Goal: Information Seeking & Learning: Learn about a topic

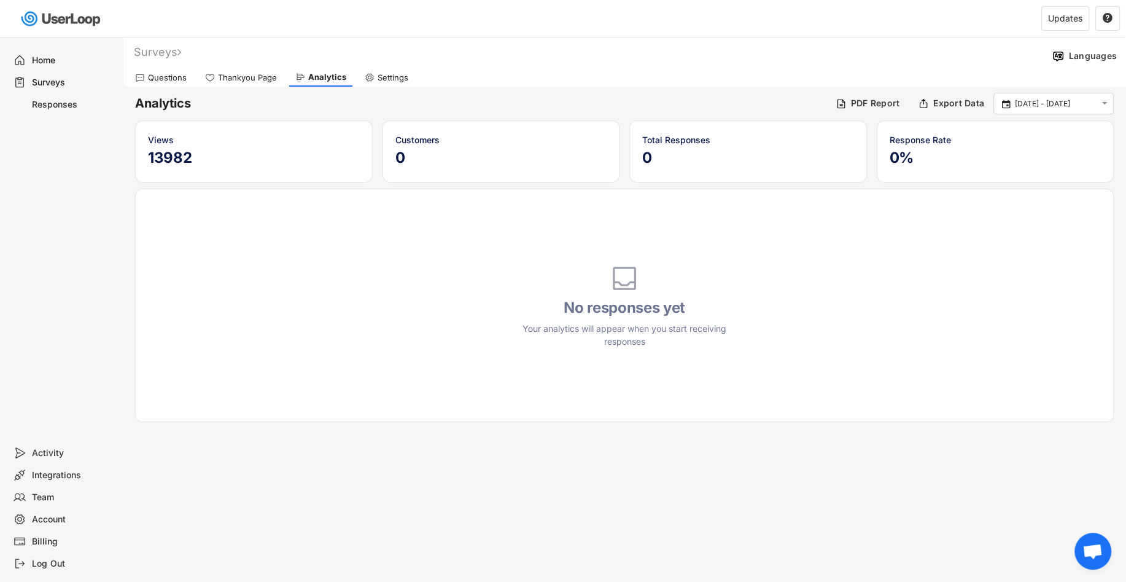
click at [45, 65] on div "Home" at bounding box center [72, 61] width 81 height 12
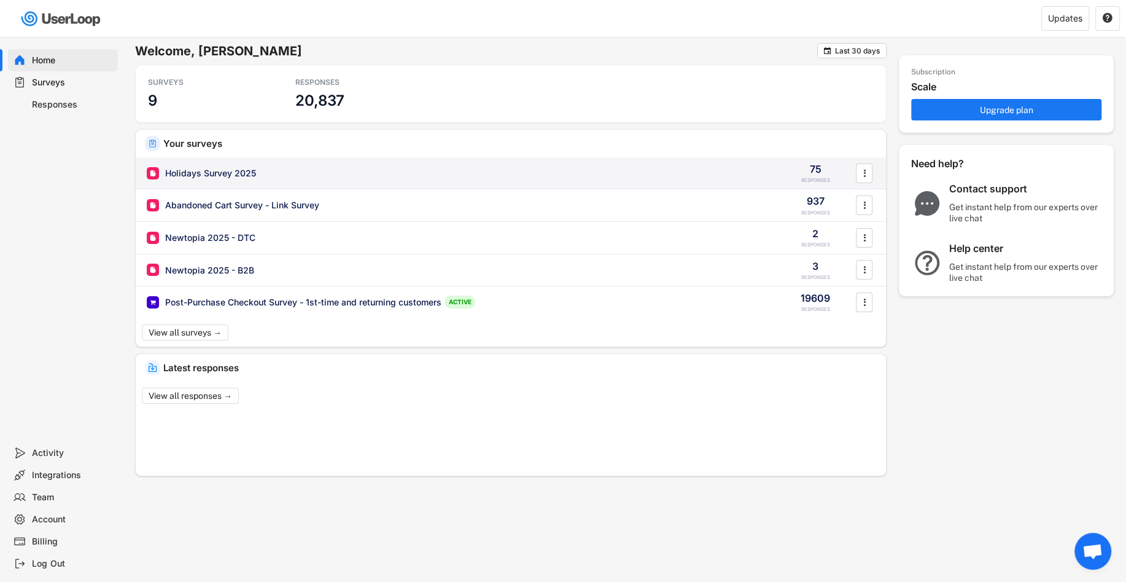
click at [187, 165] on div "Holidays Survey 2025 75 RESPONSES " at bounding box center [511, 173] width 750 height 32
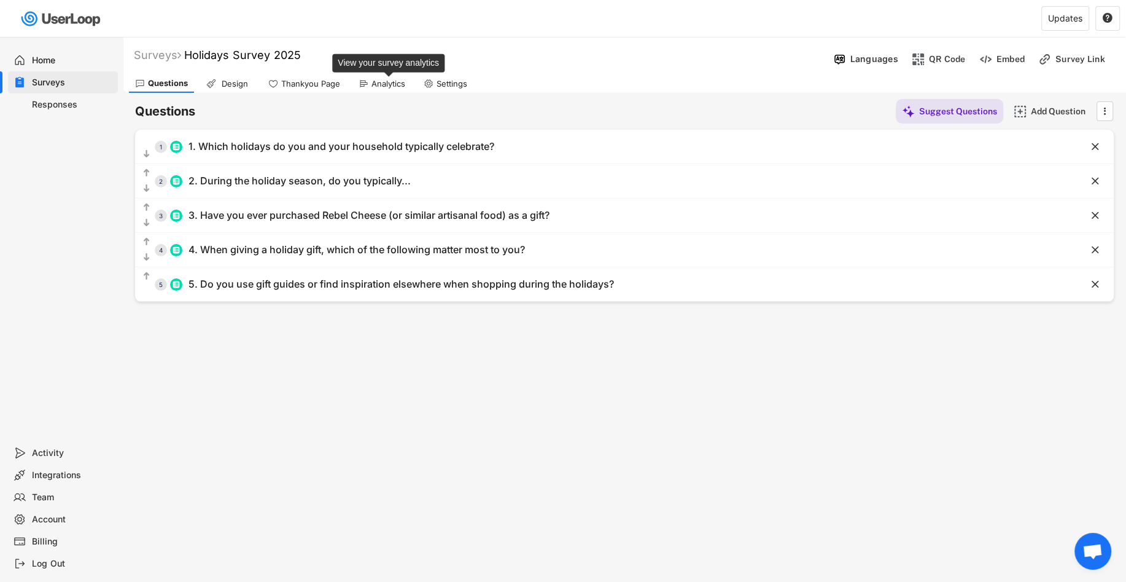
click at [378, 82] on div "Analytics" at bounding box center [389, 84] width 34 height 10
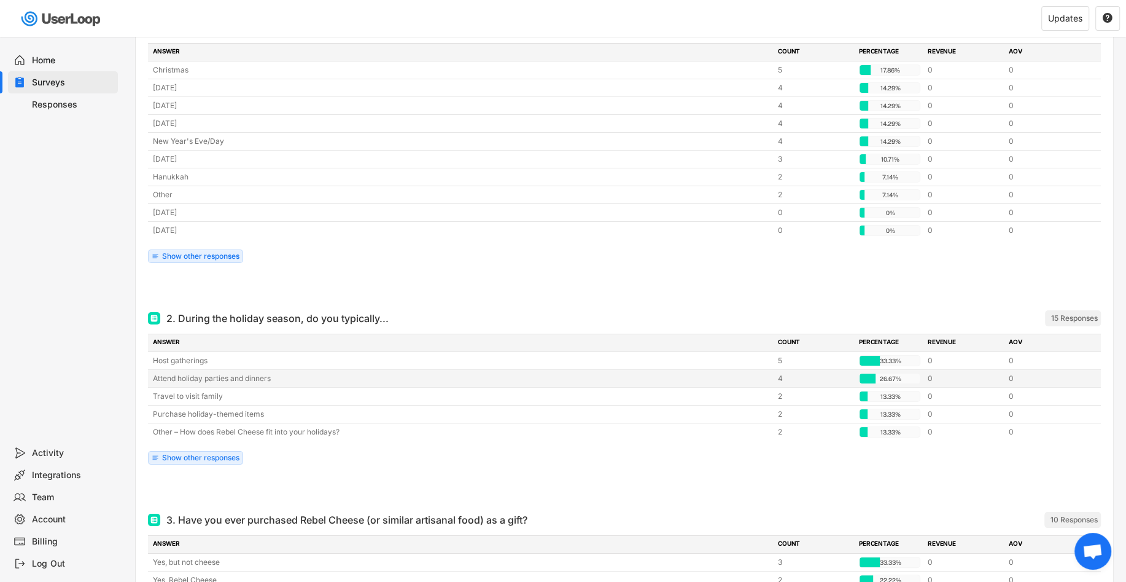
scroll to position [179, 0]
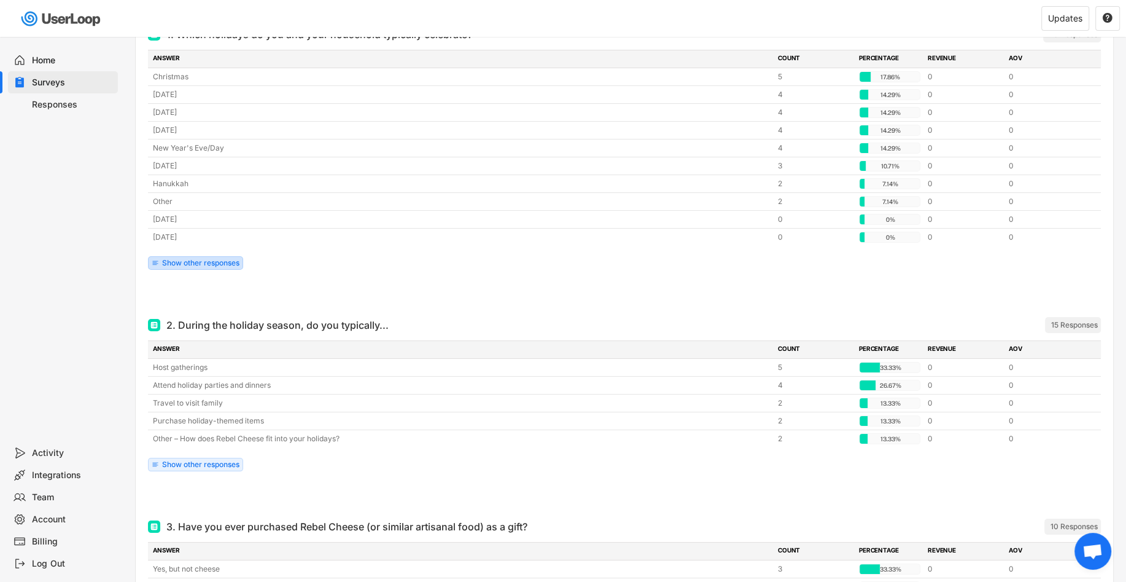
click at [151, 263] on div "Show other responses" at bounding box center [195, 263] width 95 height 14
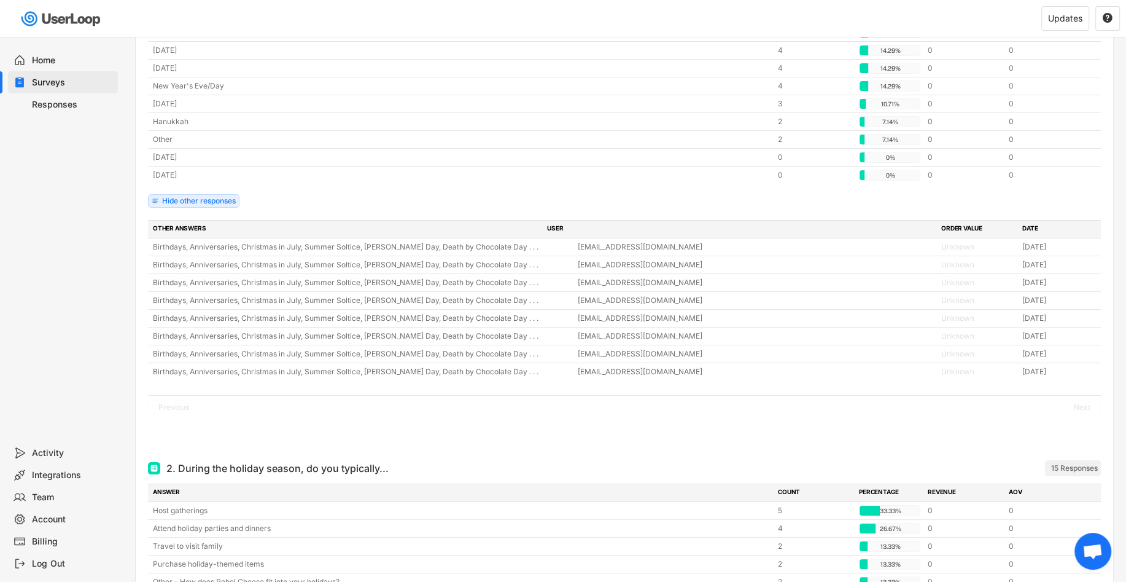
scroll to position [243, 0]
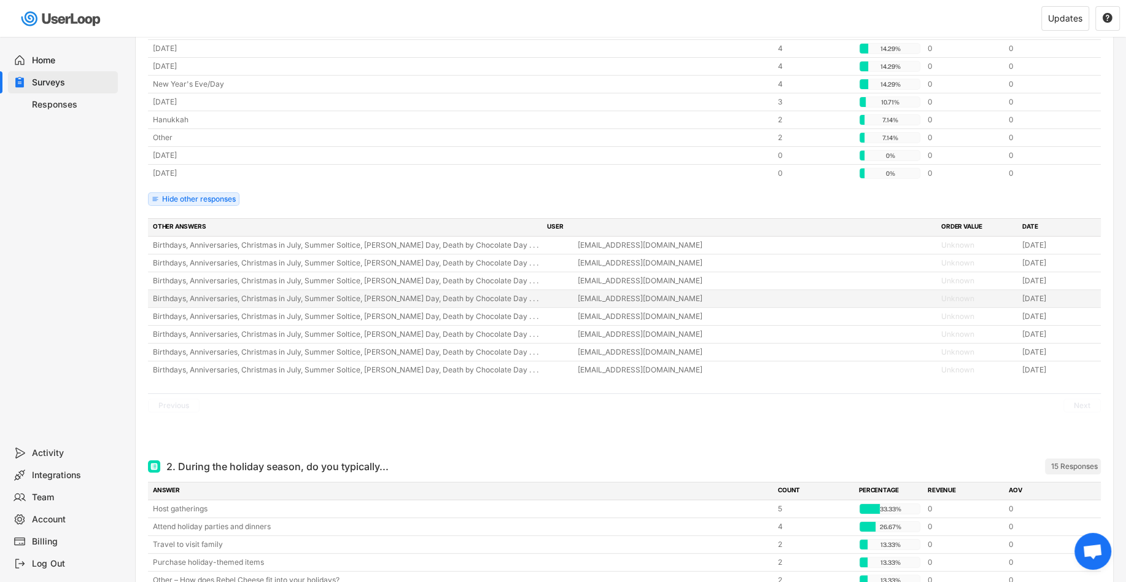
click at [198, 296] on div "Birthdays, Anniversaries, Christmas in July, Summer Soltice, [PERSON_NAME] Day,…" at bounding box center [362, 298] width 418 height 11
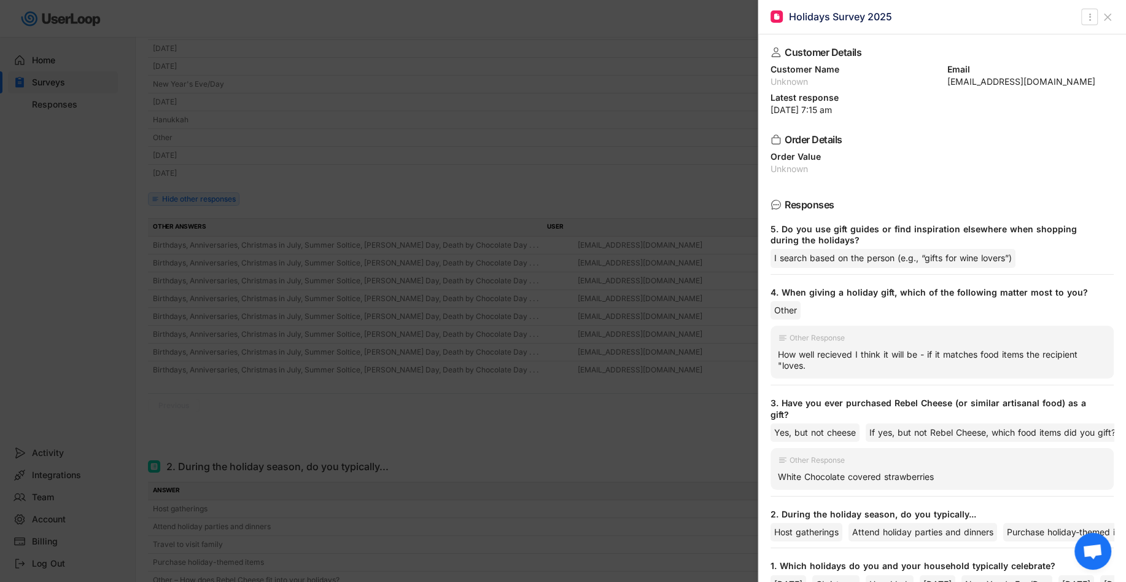
click at [204, 297] on div at bounding box center [563, 291] width 1126 height 582
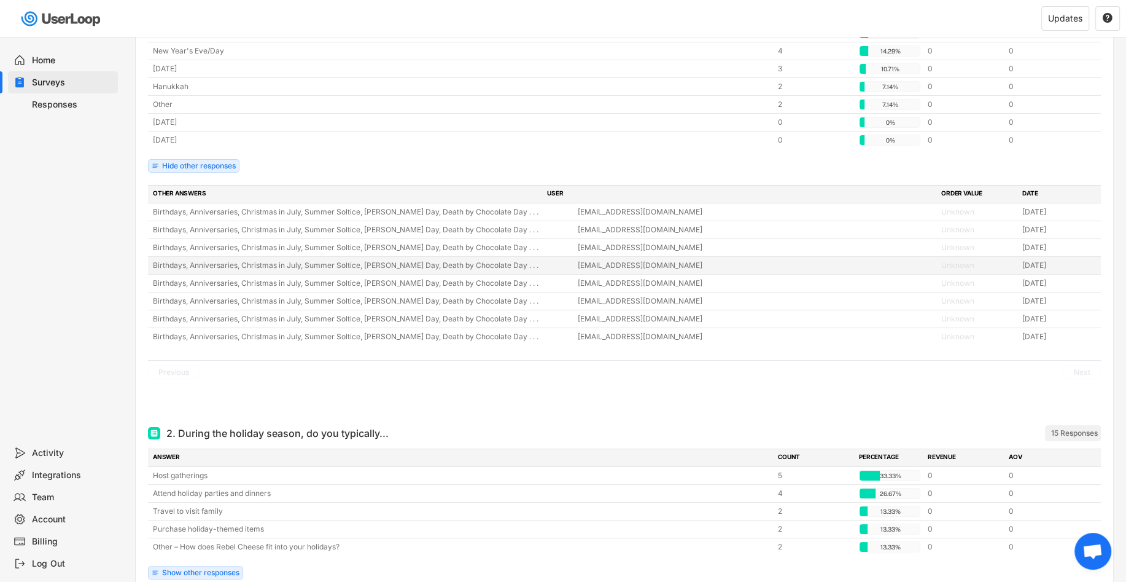
scroll to position [281, 0]
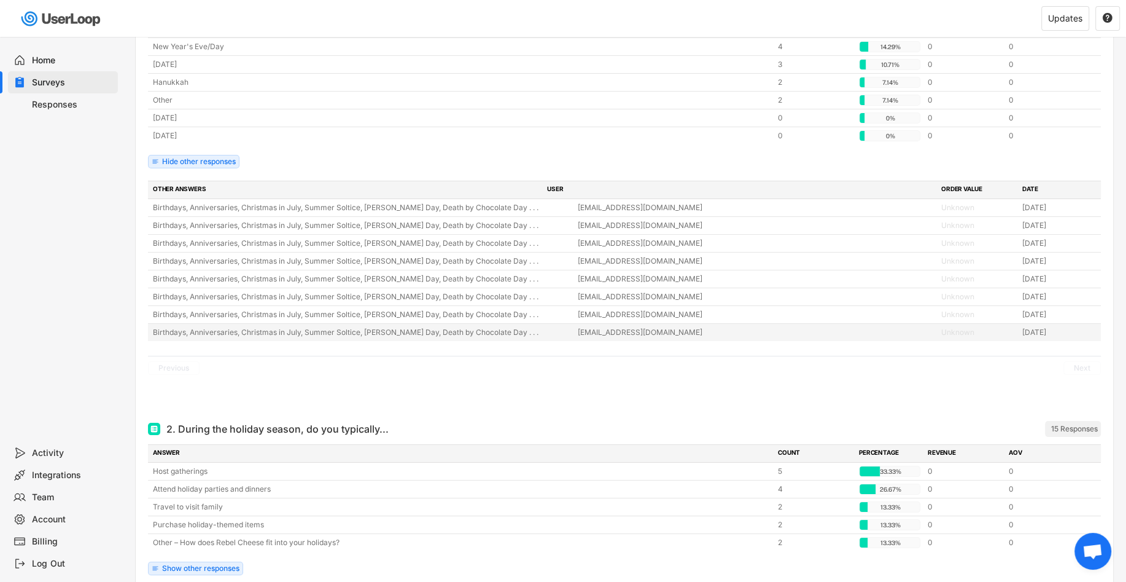
click at [357, 335] on div "Birthdays, Anniversaries, Christmas in July, Summer Soltice, [PERSON_NAME] Day,…" at bounding box center [624, 332] width 953 height 17
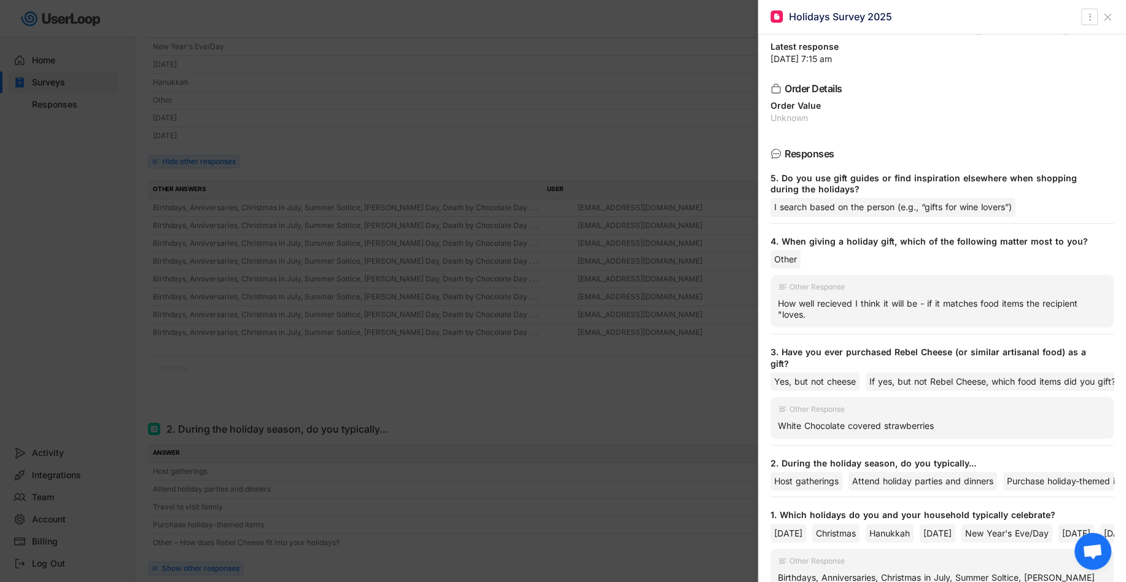
scroll to position [50, 0]
click at [723, 380] on div at bounding box center [563, 291] width 1126 height 582
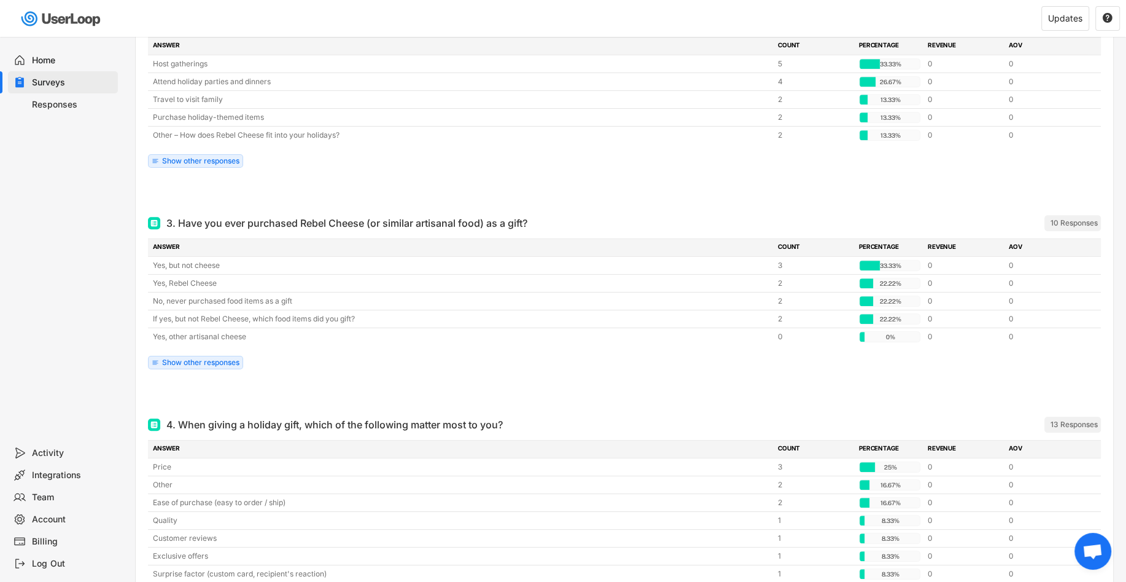
scroll to position [698, 0]
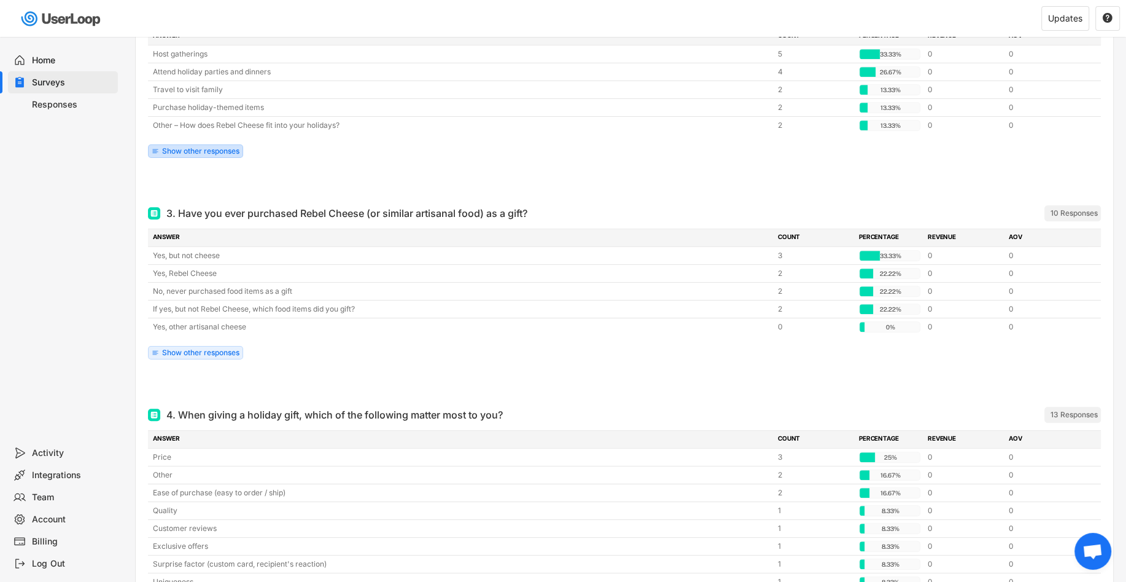
click at [187, 150] on div "Show other responses" at bounding box center [195, 151] width 95 height 14
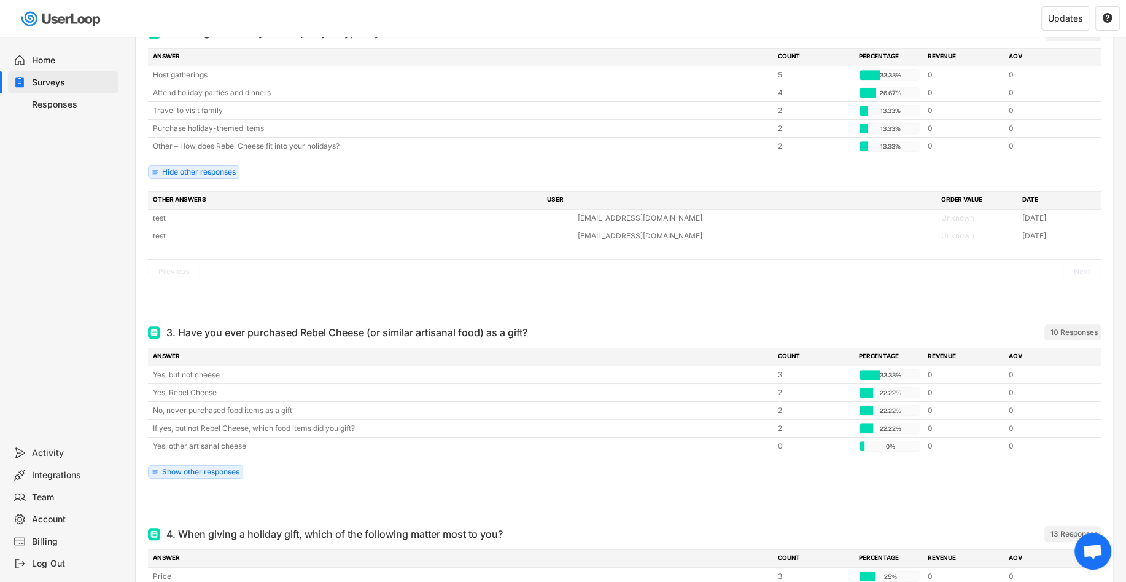
scroll to position [679, 0]
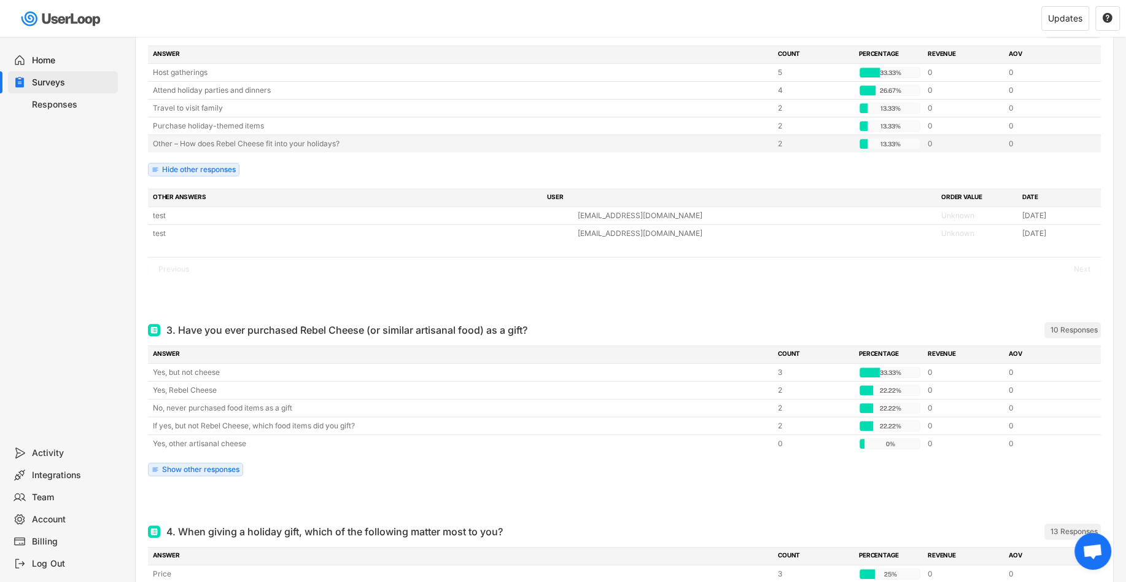
click at [235, 138] on div "Other – How does Rebel Cheese fit into your holidays?" at bounding box center [462, 143] width 618 height 11
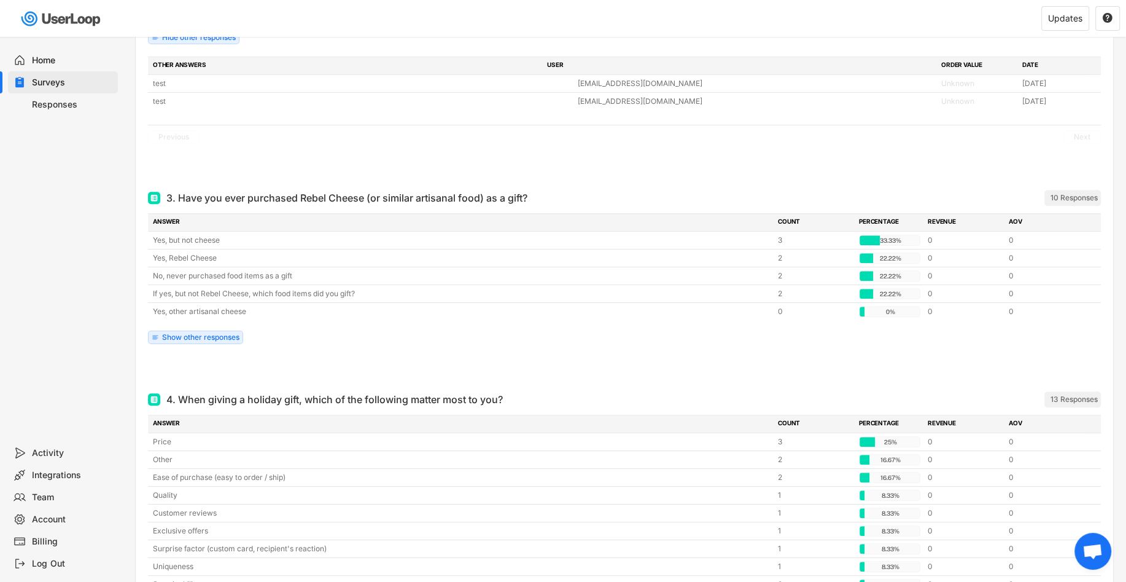
scroll to position [812, 0]
click at [234, 332] on div "Show other responses" at bounding box center [200, 335] width 77 height 7
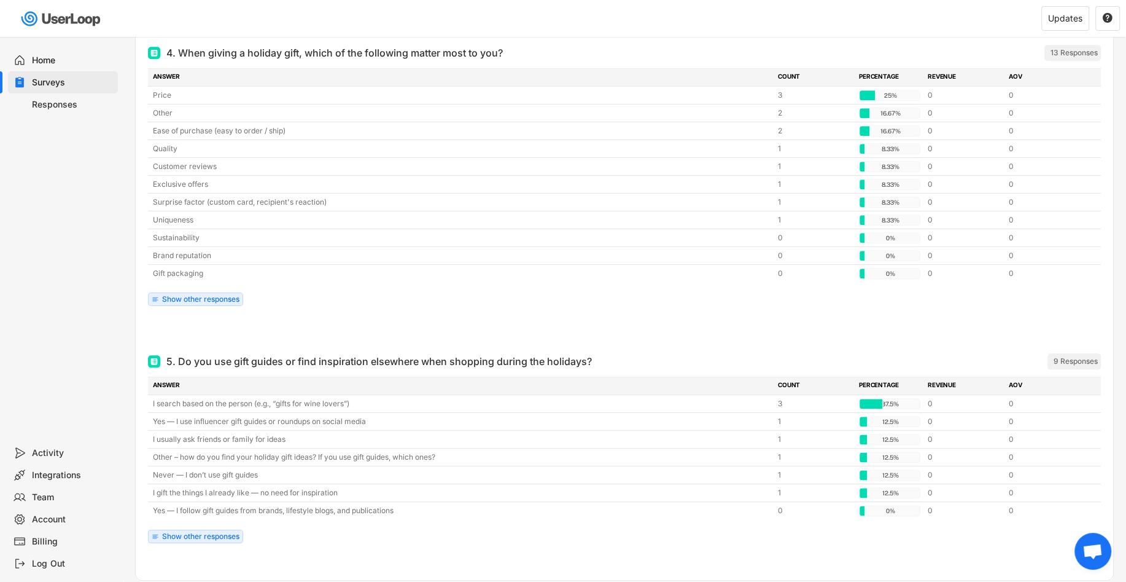
scroll to position [1223, 0]
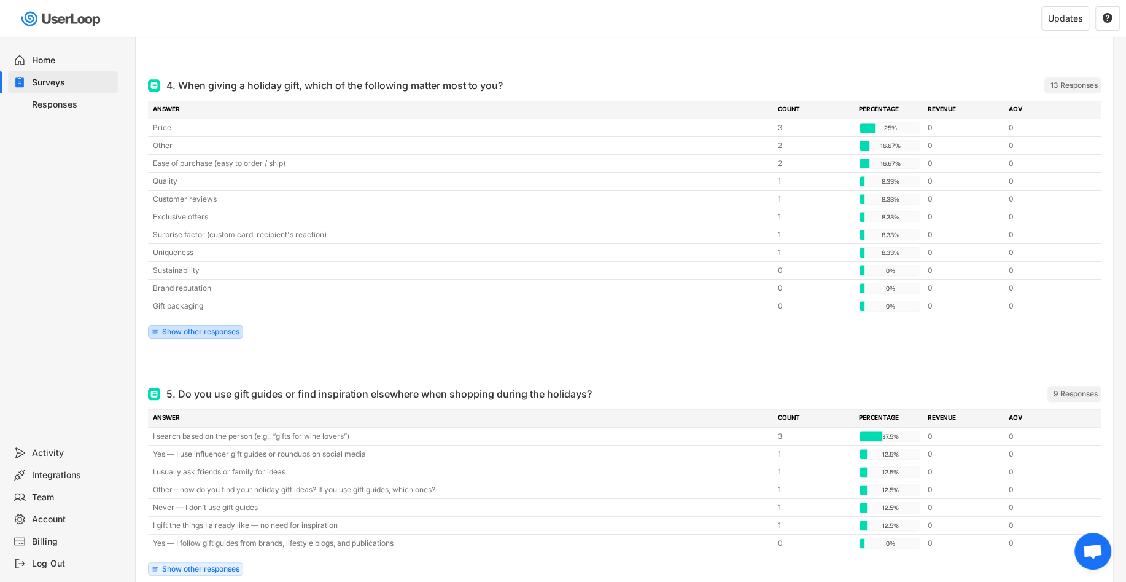
click at [218, 327] on div "Show other responses" at bounding box center [195, 332] width 95 height 14
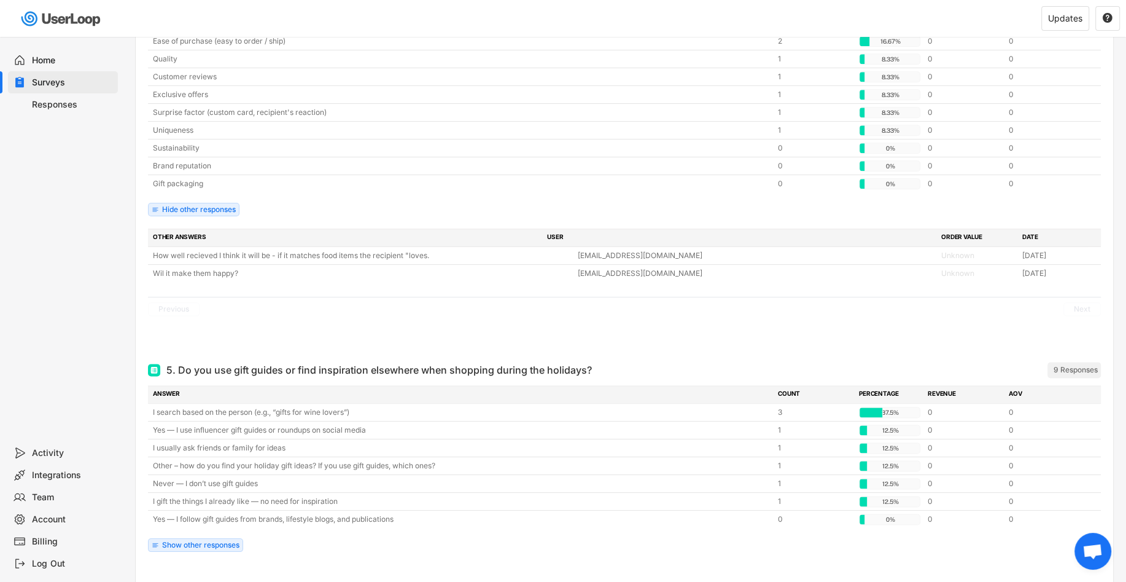
scroll to position [1379, 0]
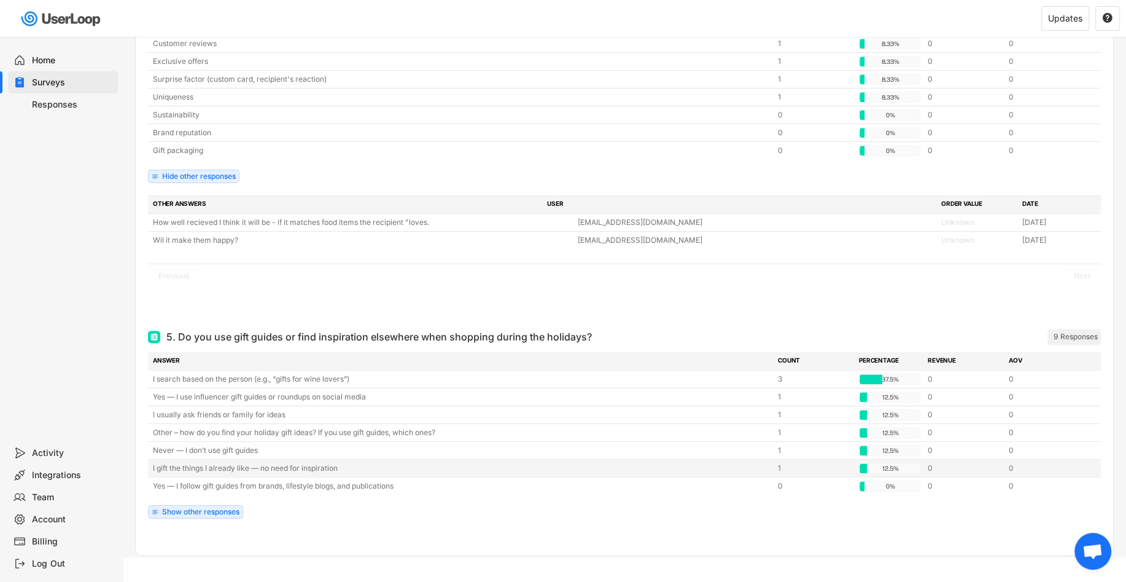
click at [505, 462] on div "I gift the things I already like — no need for inspiration" at bounding box center [462, 467] width 618 height 11
click at [236, 505] on div "Show other responses" at bounding box center [195, 512] width 95 height 14
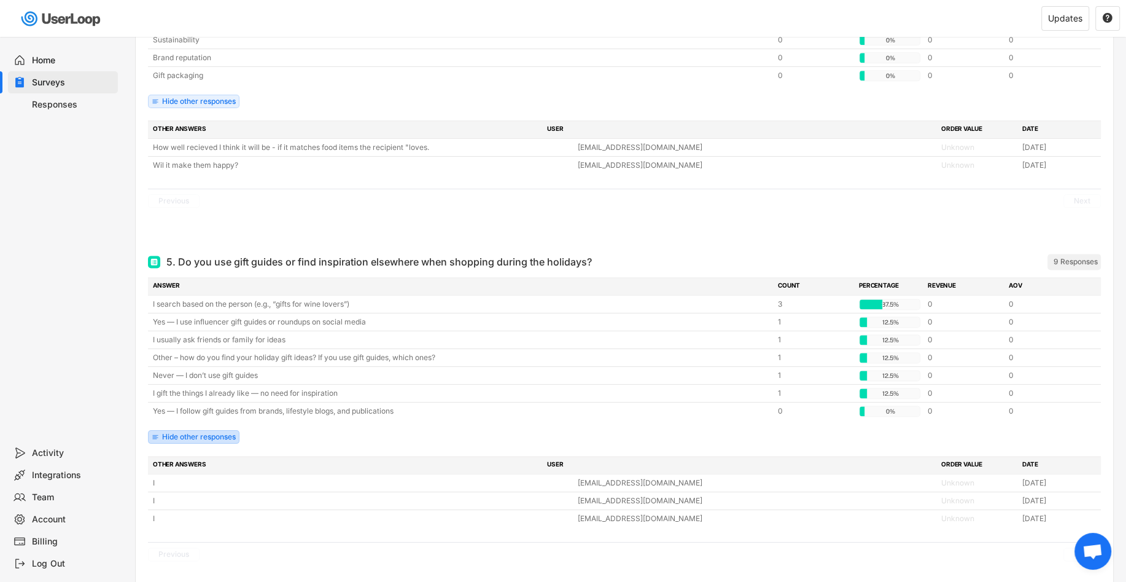
scroll to position [1452, 0]
click at [214, 434] on div "Hide other responses" at bounding box center [199, 437] width 74 height 7
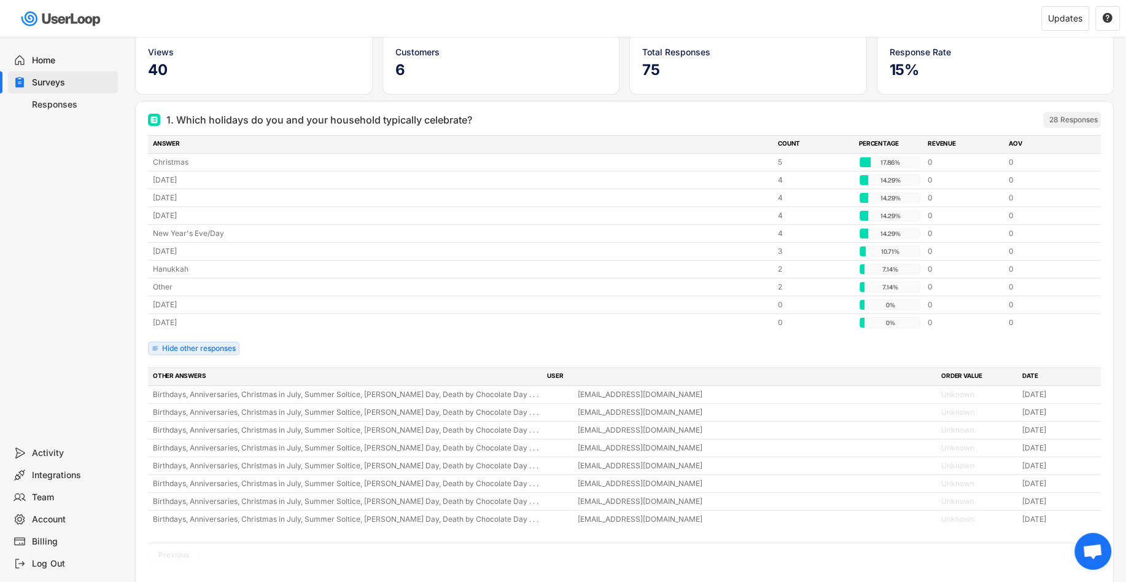
scroll to position [0, 0]
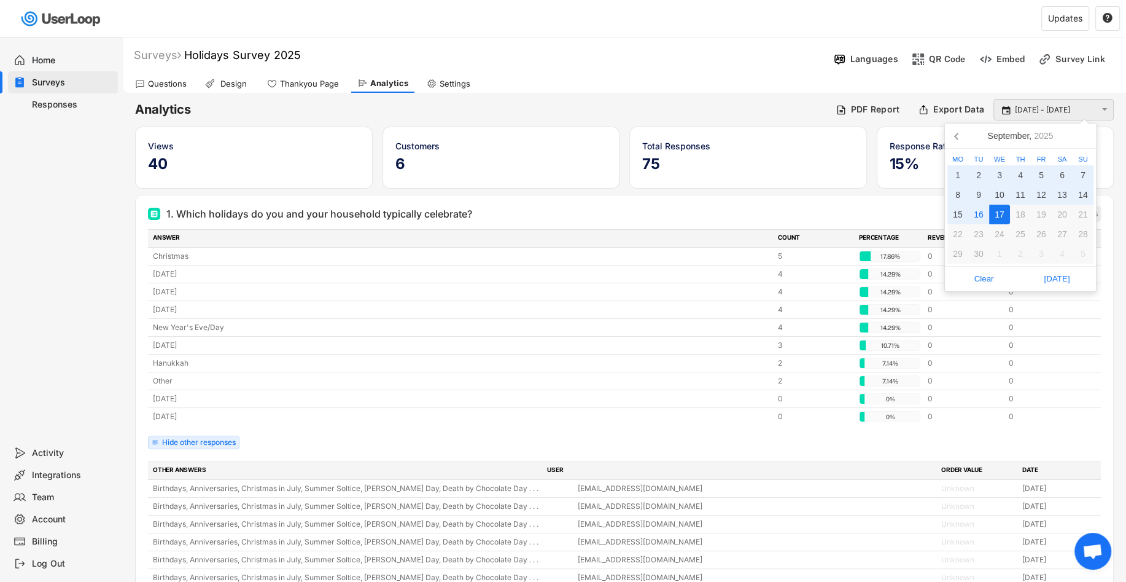
click at [1030, 109] on input "[DATE] - [DATE]" at bounding box center [1055, 110] width 81 height 12
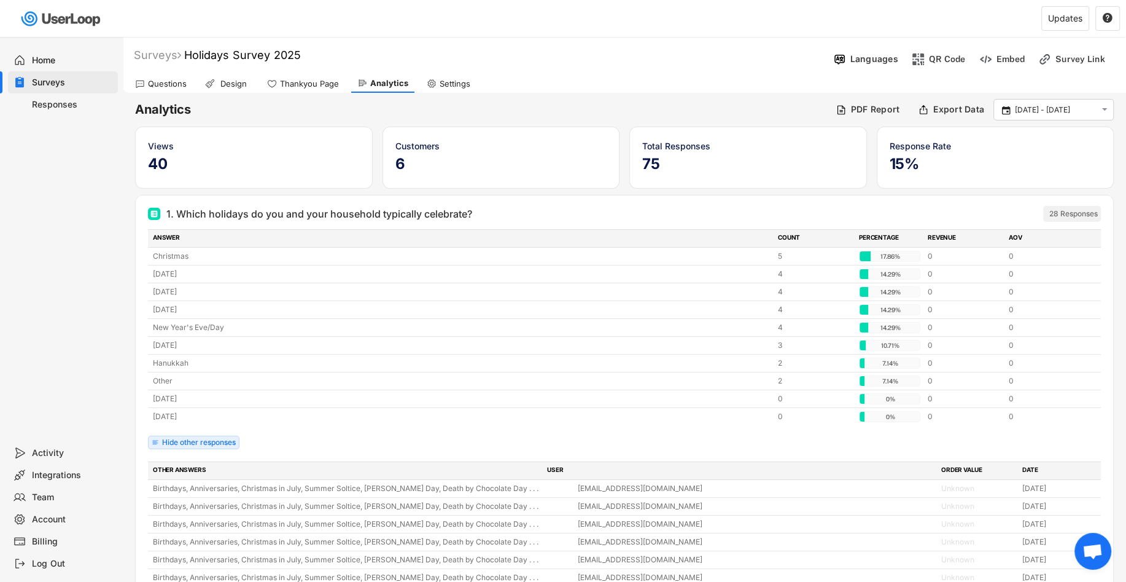
drag, startPoint x: 545, startPoint y: 84, endPoint x: 467, endPoint y: 84, distance: 78.0
click at [541, 84] on div "Questions Design Thankyou Page Analytics Settings" at bounding box center [624, 81] width 1003 height 21
click at [449, 83] on div "Settings" at bounding box center [455, 84] width 31 height 10
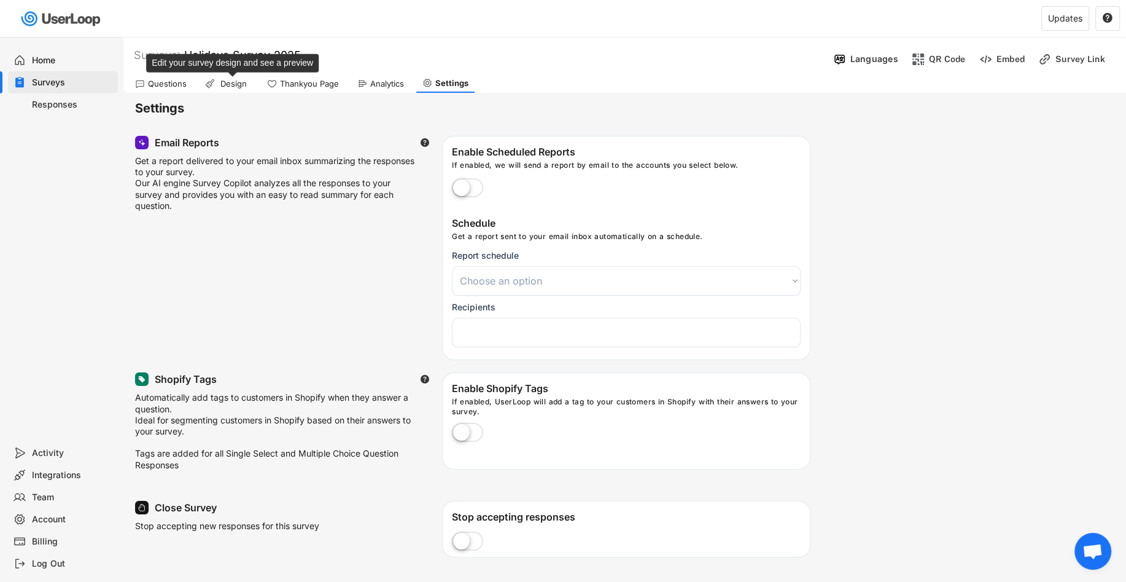
click at [211, 84] on icon at bounding box center [210, 84] width 10 height 10
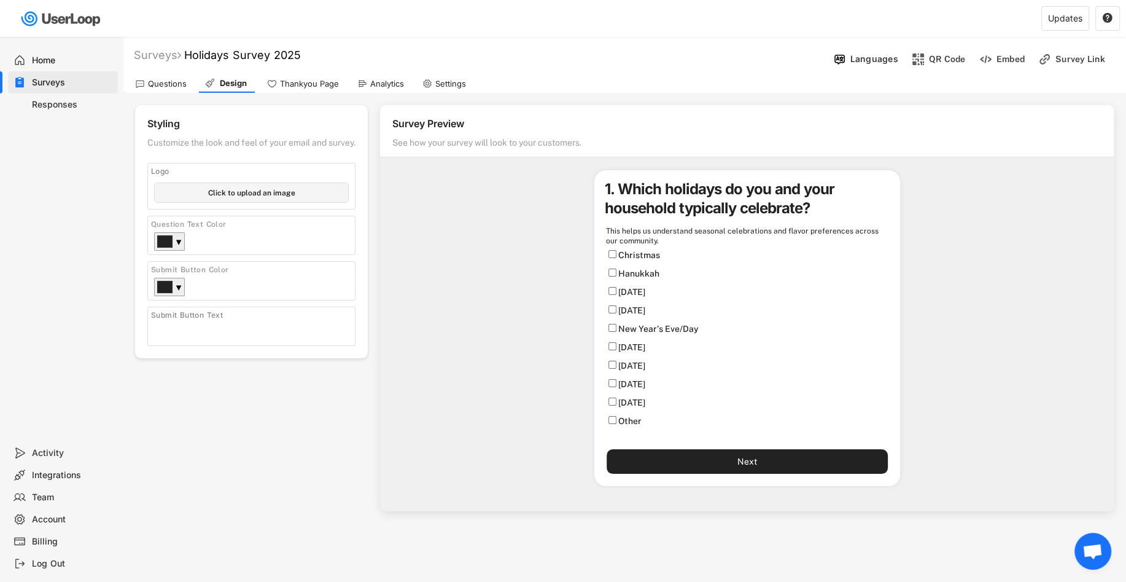
click at [167, 85] on div "Questions" at bounding box center [167, 84] width 39 height 10
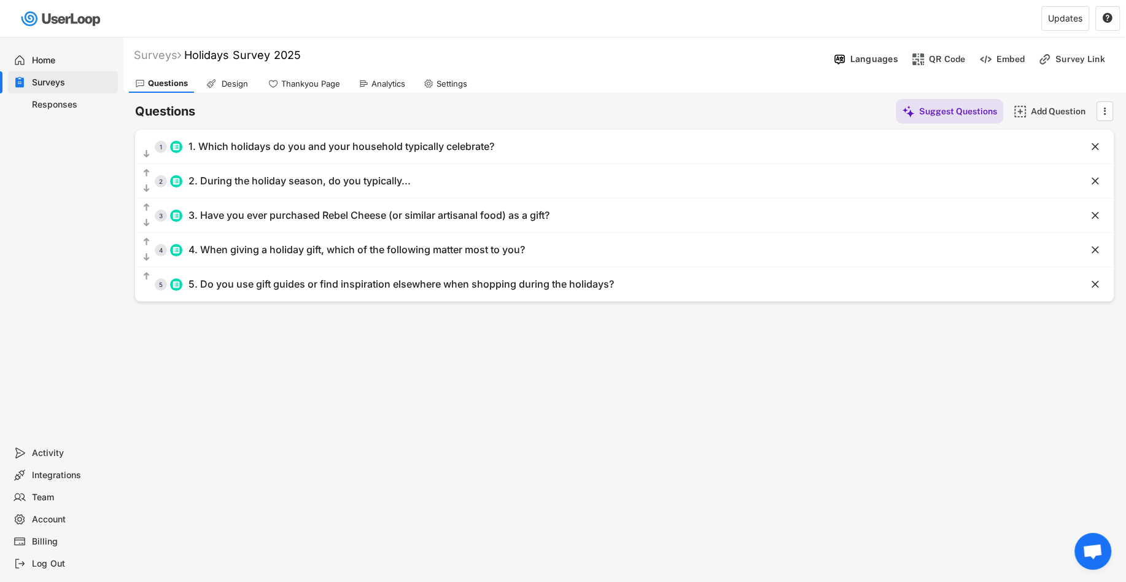
click at [244, 365] on div "Surveys Holidays Survey 2025  Languages QR Code Embed Survey Link Questions De…" at bounding box center [624, 333] width 1003 height 592
